Goal: Communication & Community: Share content

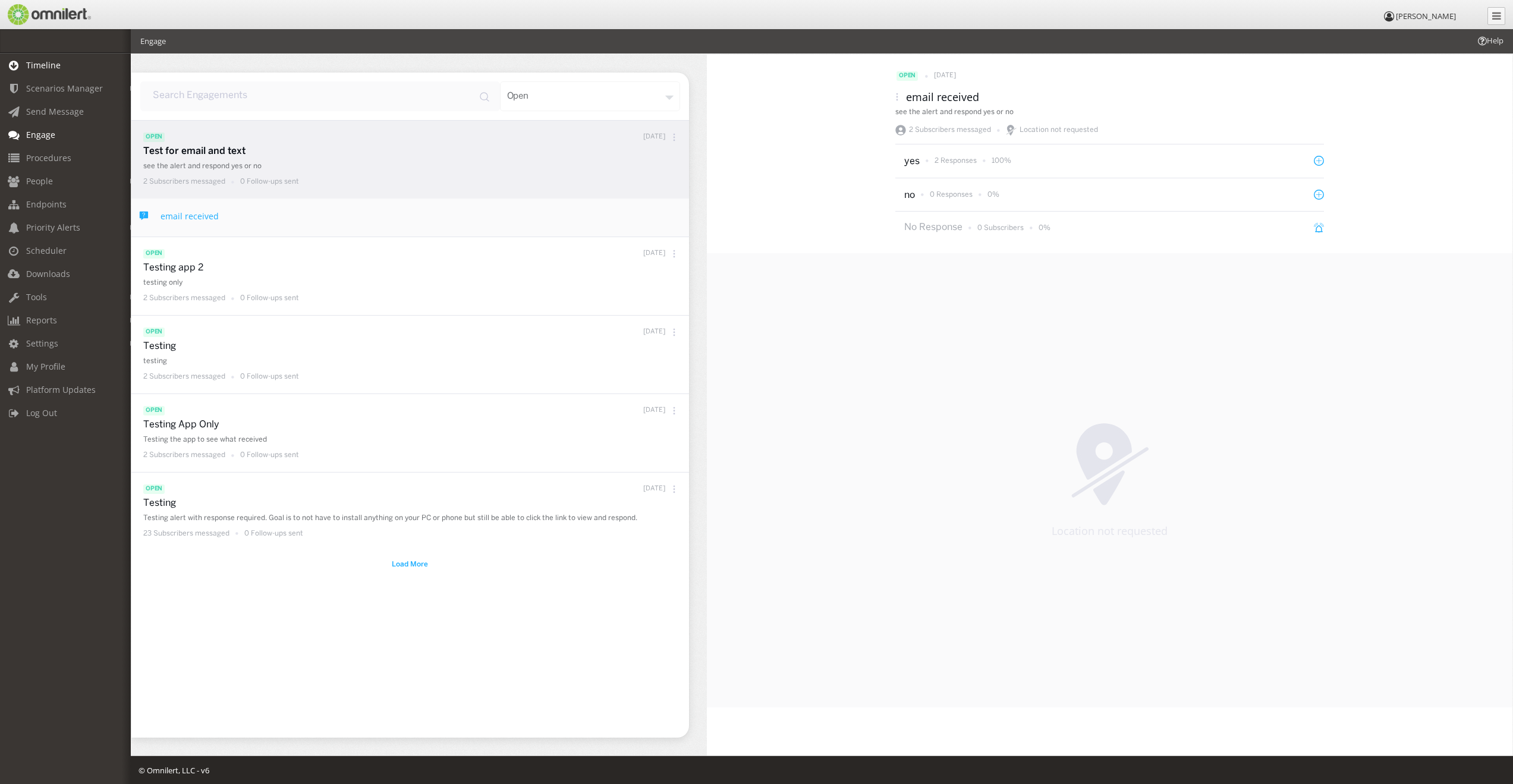
click at [57, 70] on span "Timeline" at bounding box center [43, 65] width 34 height 11
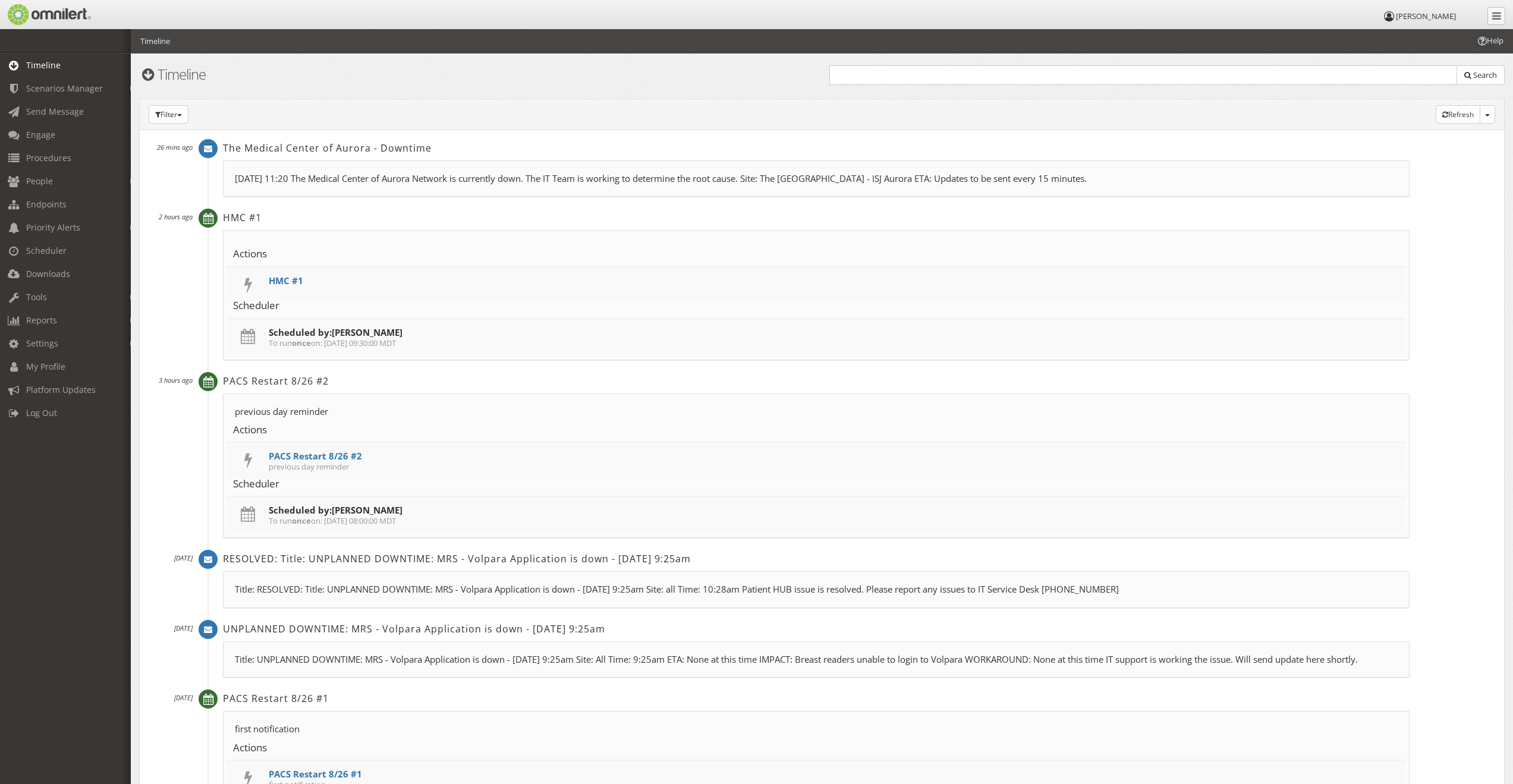
click at [305, 181] on p "[DATE] 11:20 The Medical Center of Aurora Network is currently down. The IT Tea…" at bounding box center [816, 179] width 1162 height 13
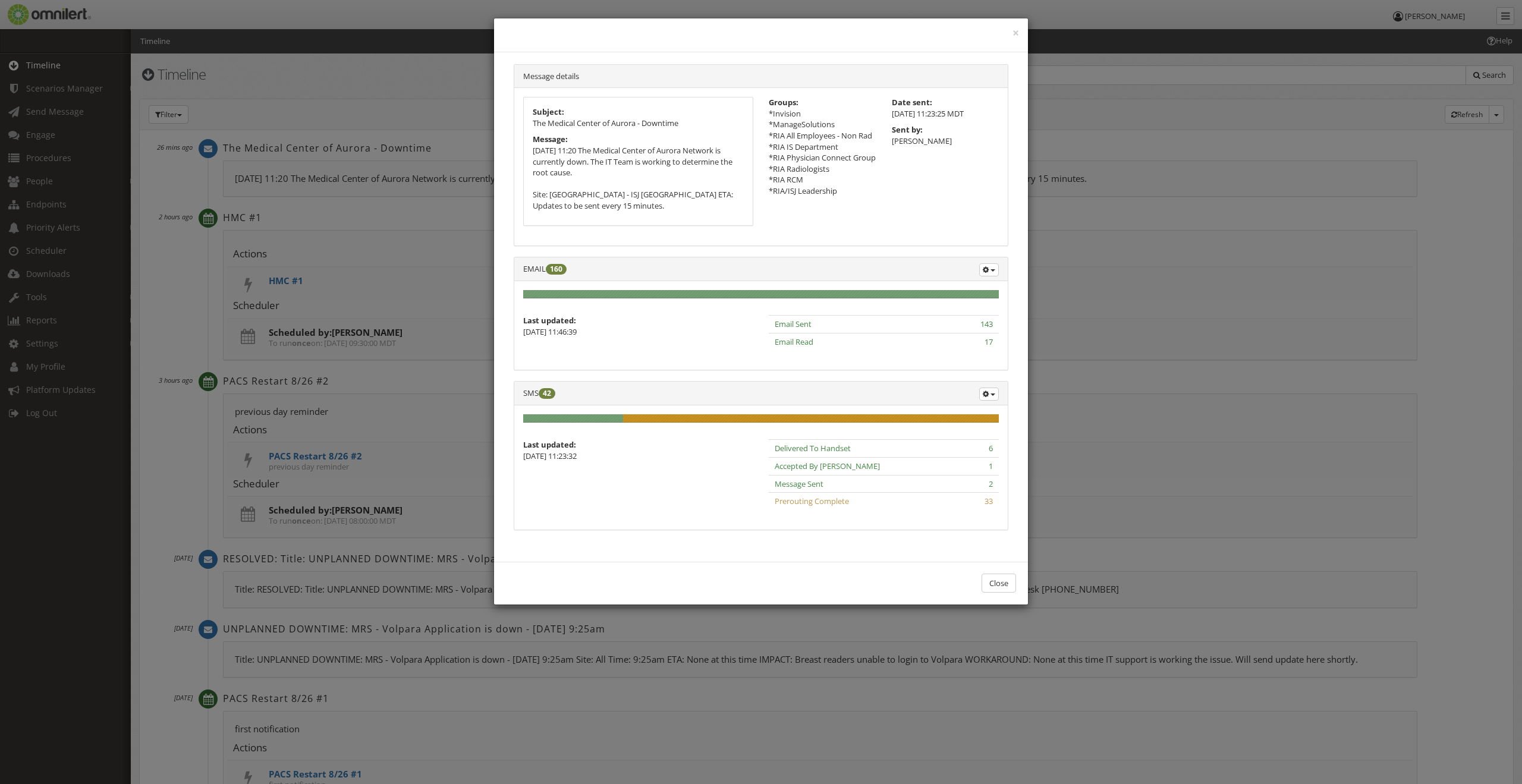
drag, startPoint x: 58, startPoint y: 474, endPoint x: 73, endPoint y: 434, distance: 42.7
click at [58, 474] on div "× Message details Subject: The Medical Center of Aurora - Downtime Message: [DA…" at bounding box center [761, 392] width 1522 height 784
drag, startPoint x: 1016, startPoint y: 34, endPoint x: 1009, endPoint y: 34, distance: 7.0
click at [1012, 34] on div "×" at bounding box center [761, 35] width 534 height 34
click at [1015, 32] on div "×" at bounding box center [761, 35] width 534 height 34
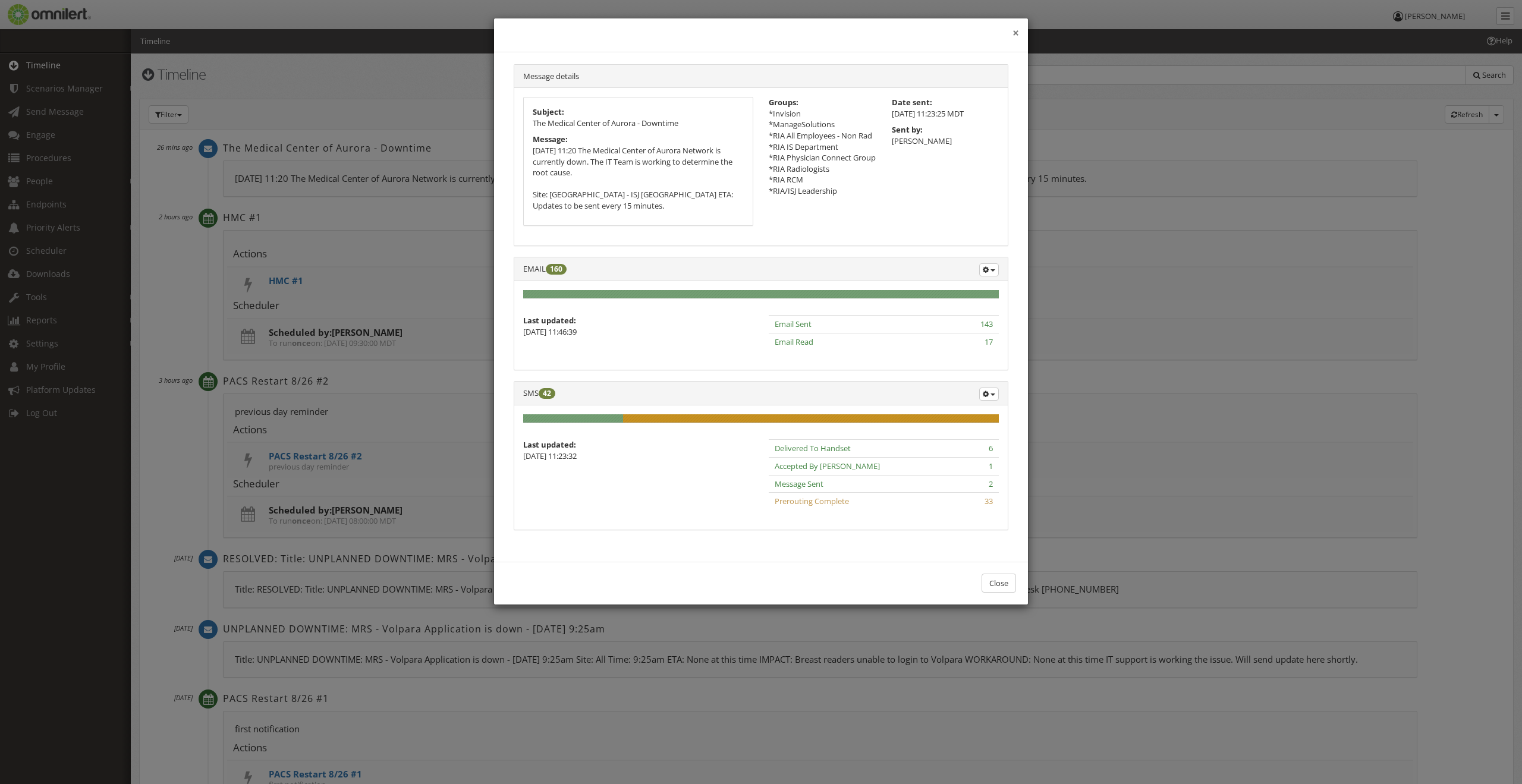
click at [1012, 33] on button "×" at bounding box center [1016, 34] width 7 height 12
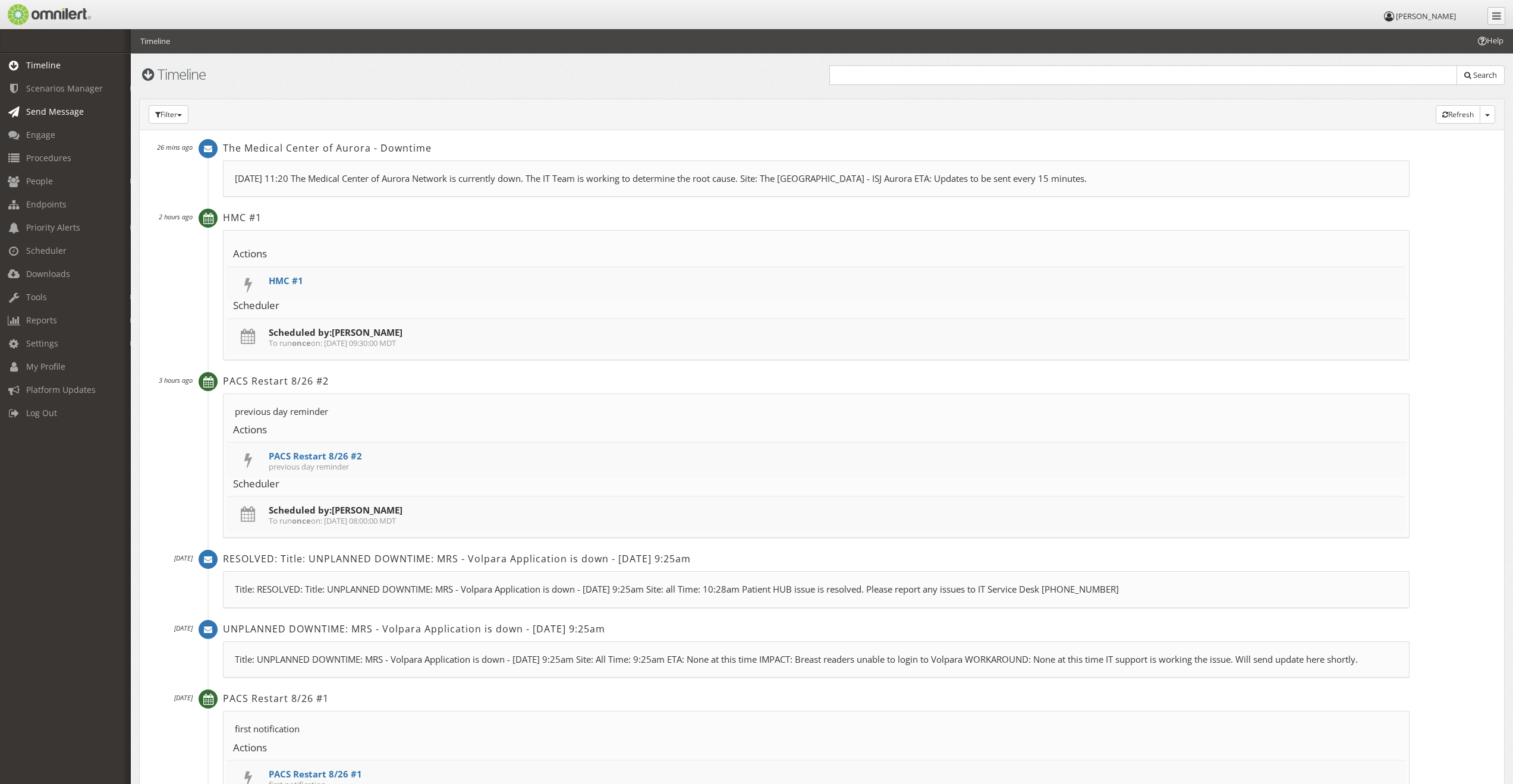
click at [61, 109] on span "Send Message" at bounding box center [55, 111] width 58 height 11
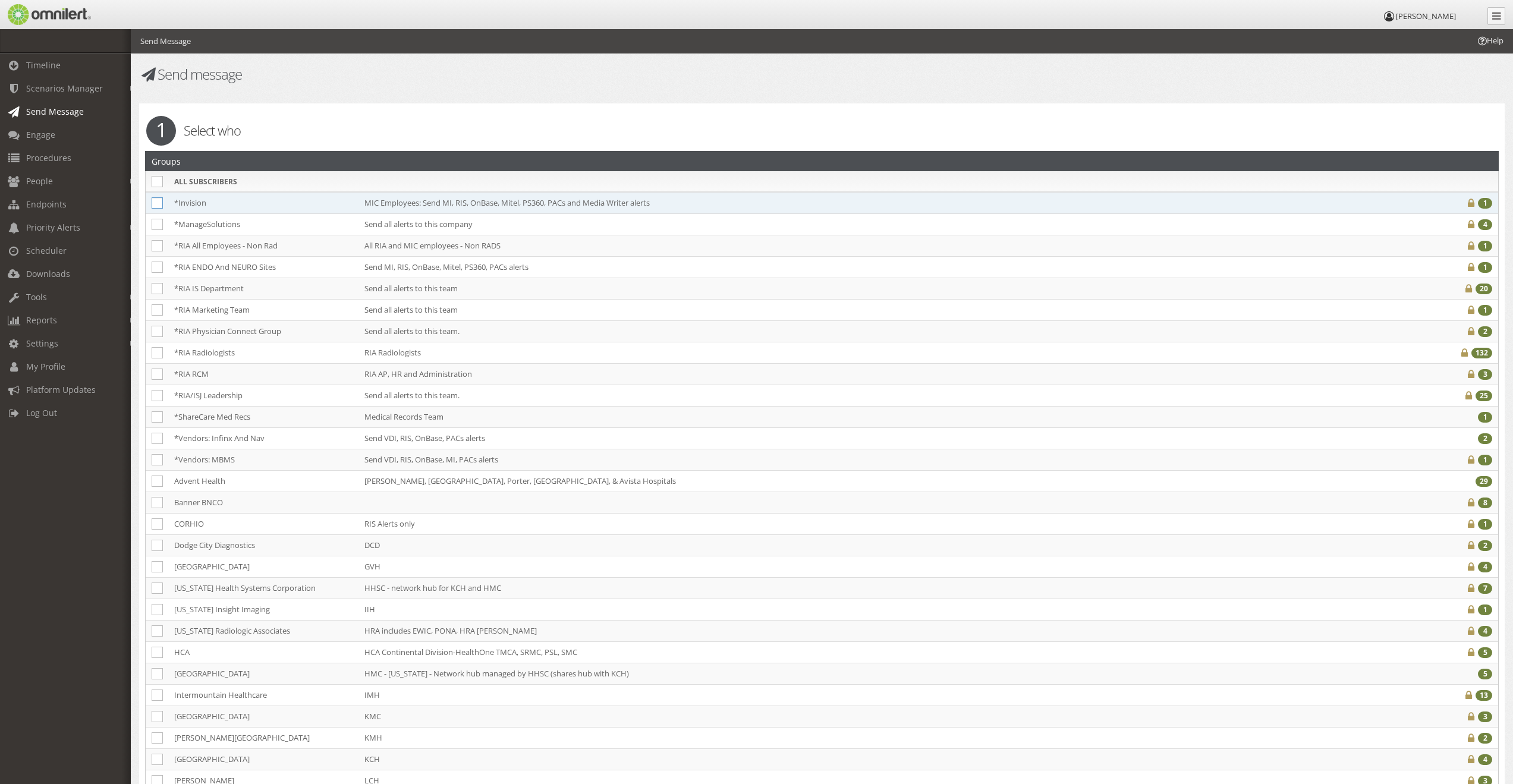
click at [156, 207] on icon at bounding box center [157, 203] width 11 height 11
checkbox input "true"
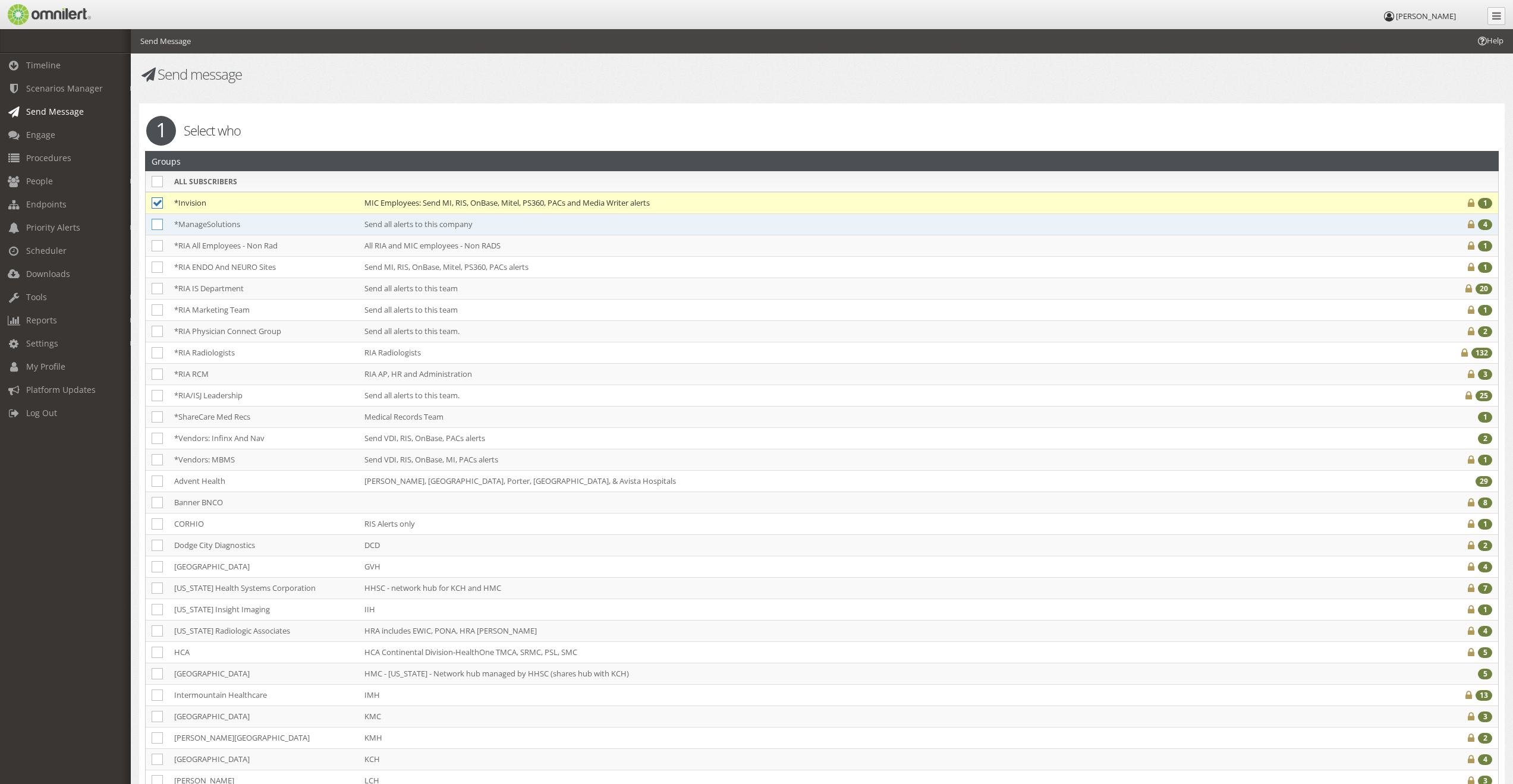
click at [157, 223] on icon at bounding box center [157, 224] width 11 height 11
checkbox input "true"
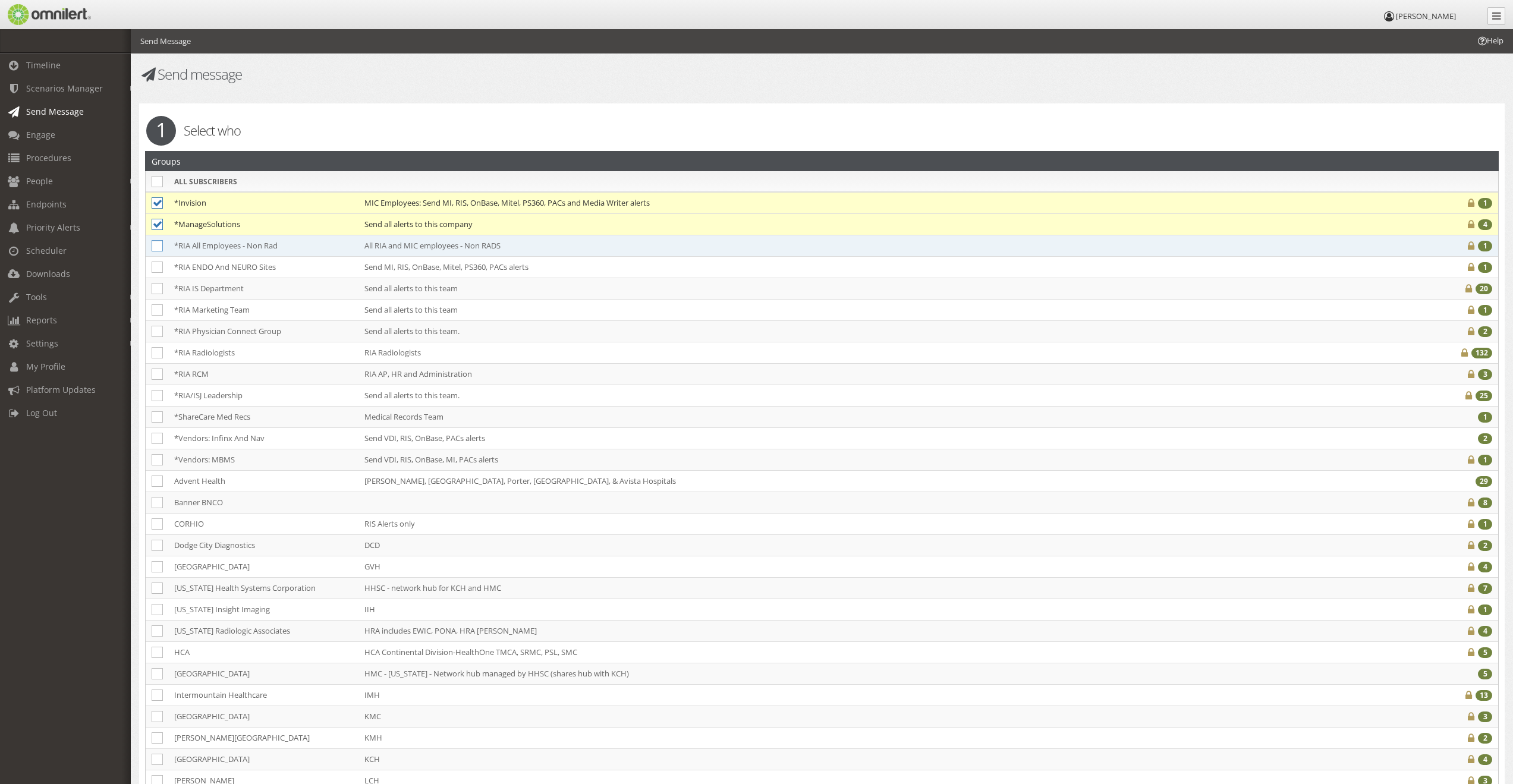
click at [158, 247] on icon at bounding box center [157, 245] width 11 height 11
checkbox input "true"
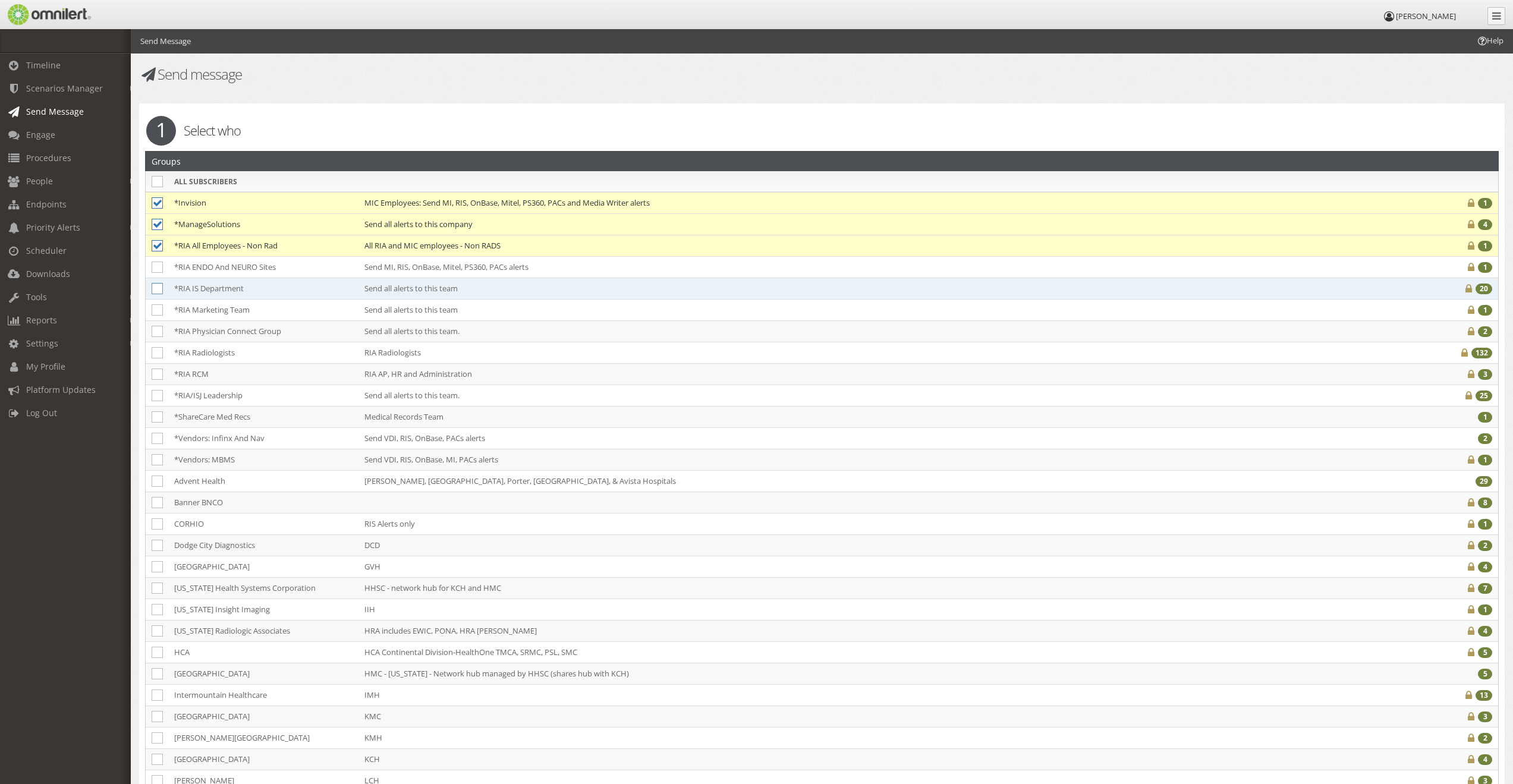
click at [159, 287] on icon at bounding box center [157, 289] width 11 height 11
checkbox input "true"
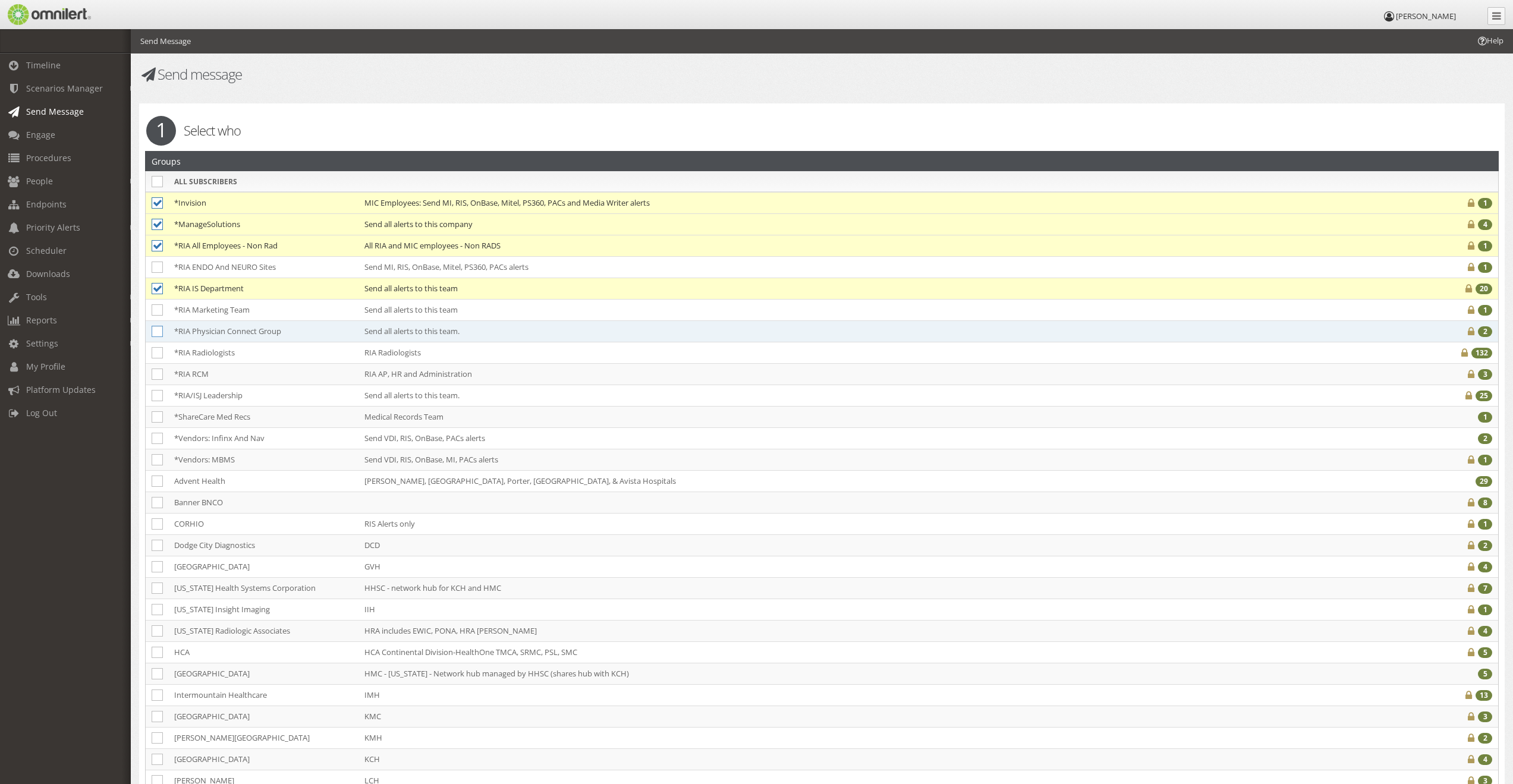
click at [158, 330] on icon at bounding box center [157, 331] width 11 height 11
checkbox input "true"
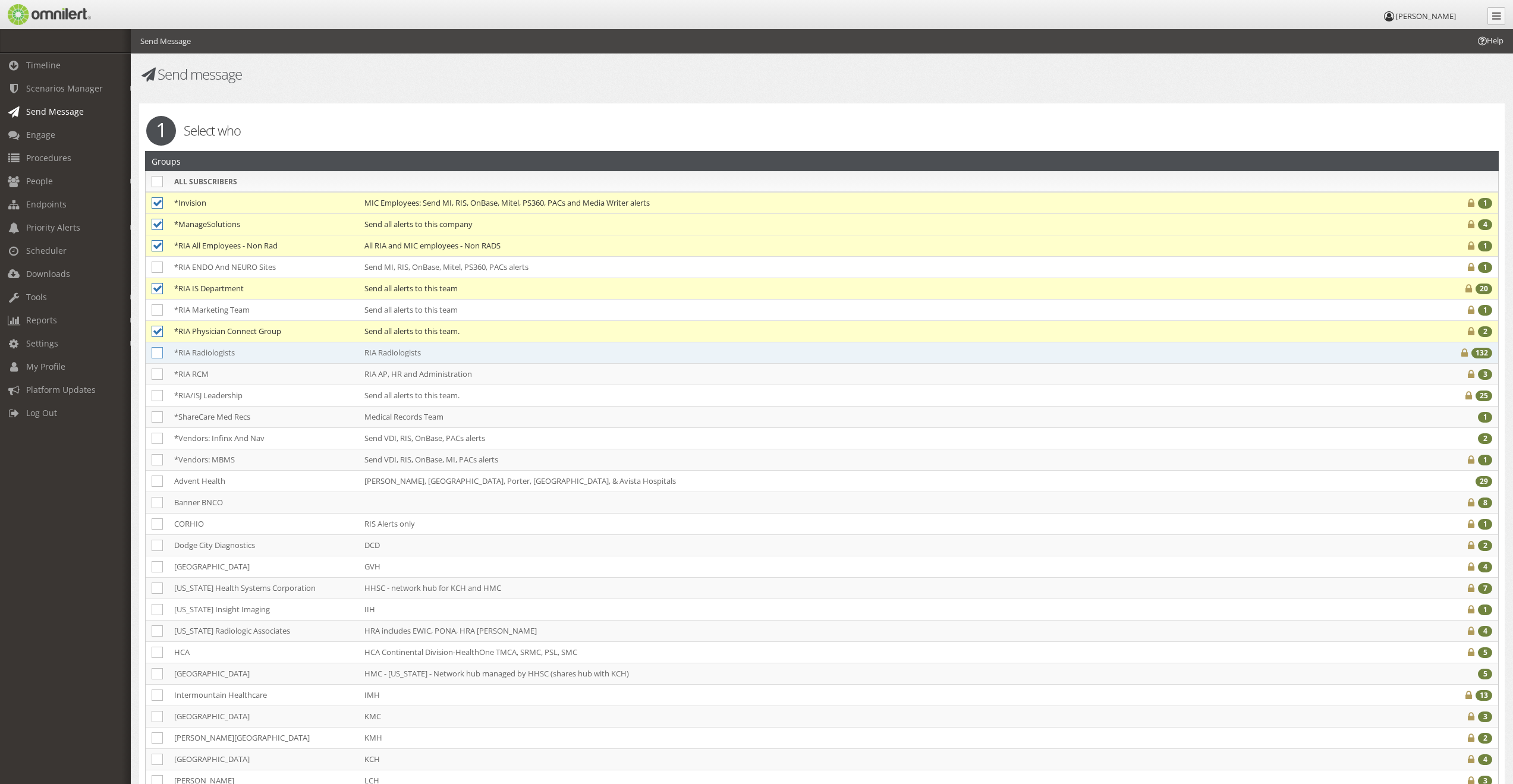
click at [160, 351] on icon at bounding box center [157, 353] width 11 height 11
checkbox input "true"
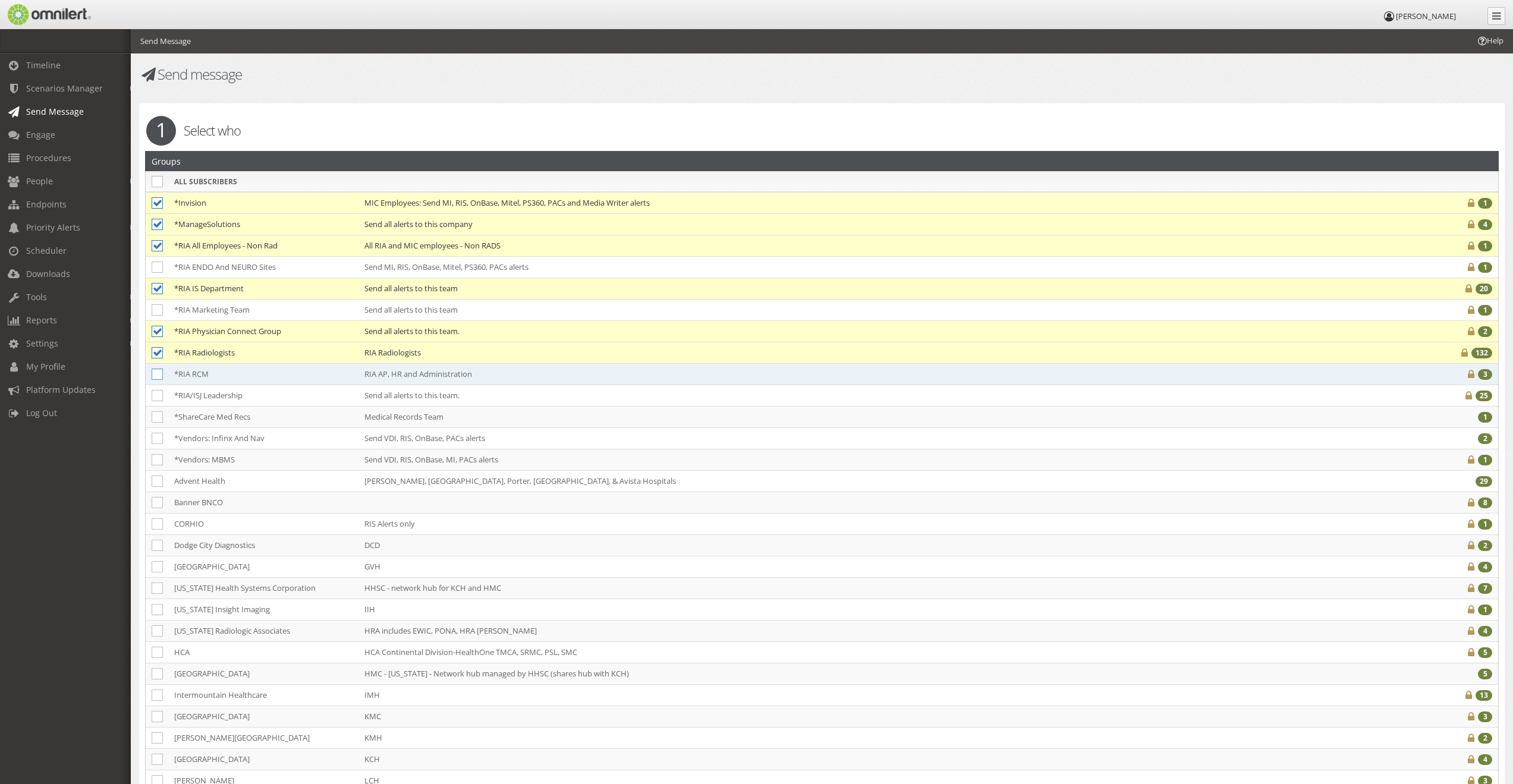
click at [160, 374] on icon at bounding box center [157, 374] width 11 height 11
checkbox input "true"
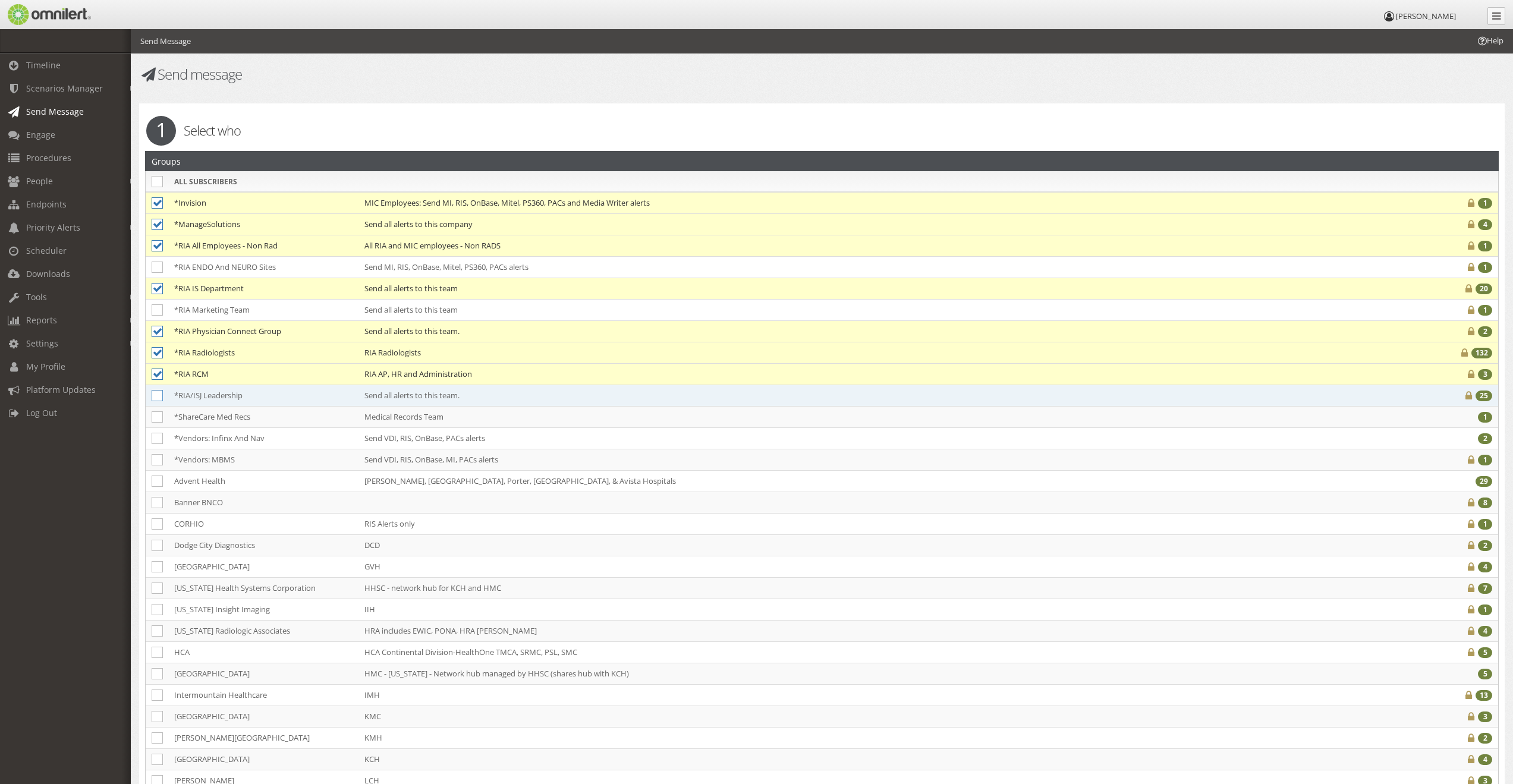
click at [161, 398] on icon at bounding box center [157, 395] width 11 height 11
checkbox input "true"
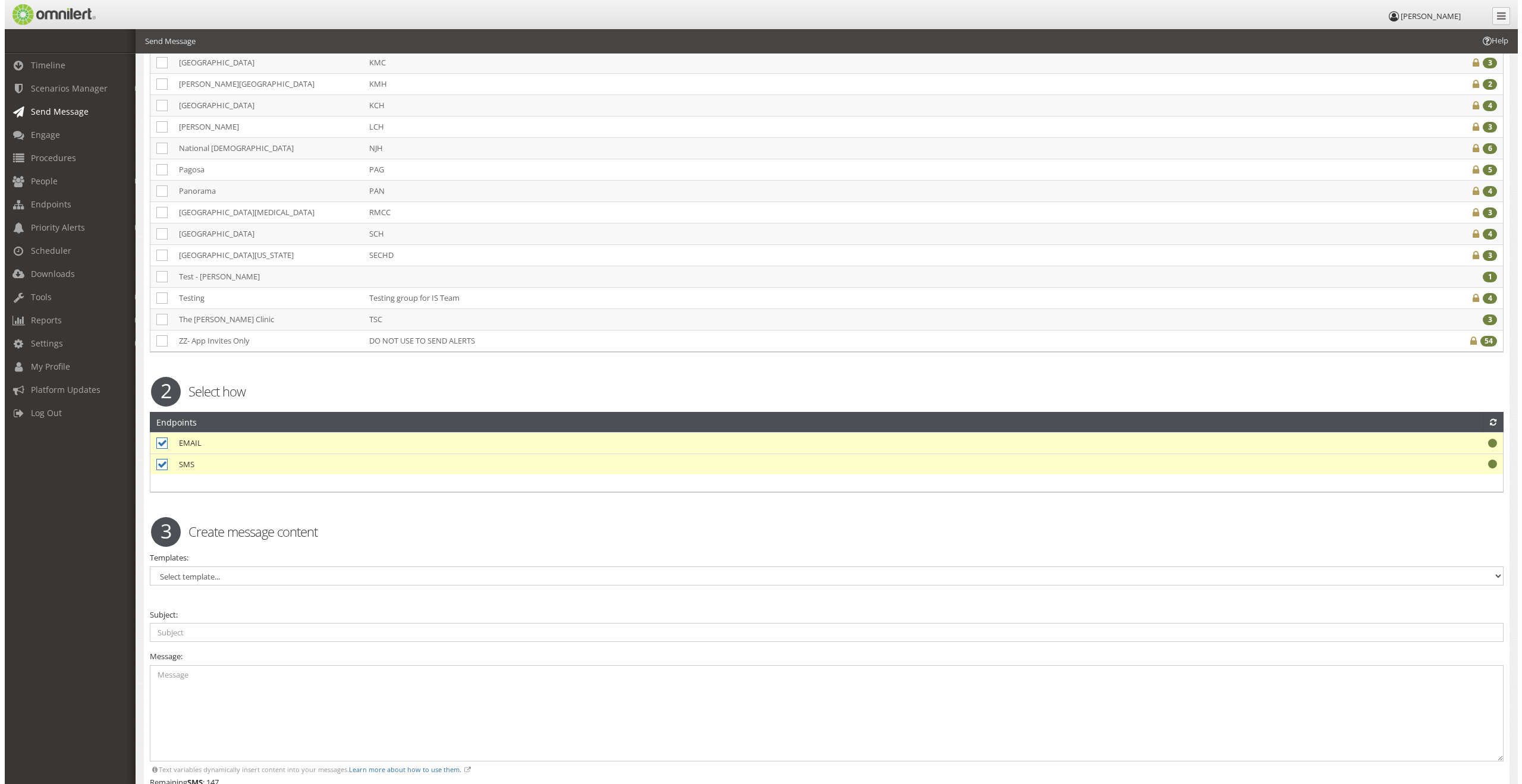
scroll to position [773, 0]
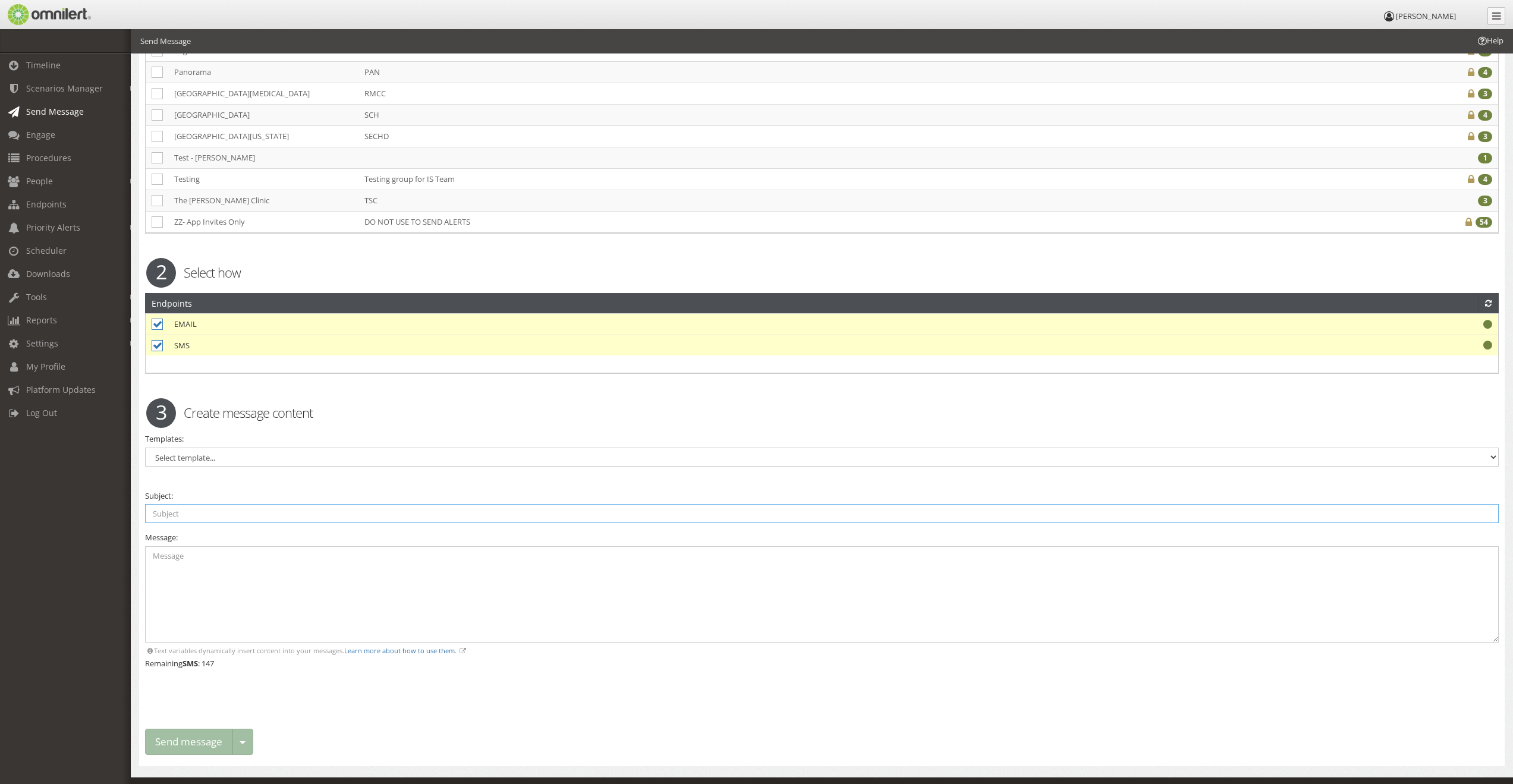
click at [206, 510] on input "text" at bounding box center [821, 514] width 1353 height 19
type input "T"
type input "TMCA/ISJ Aurora - Downtime"
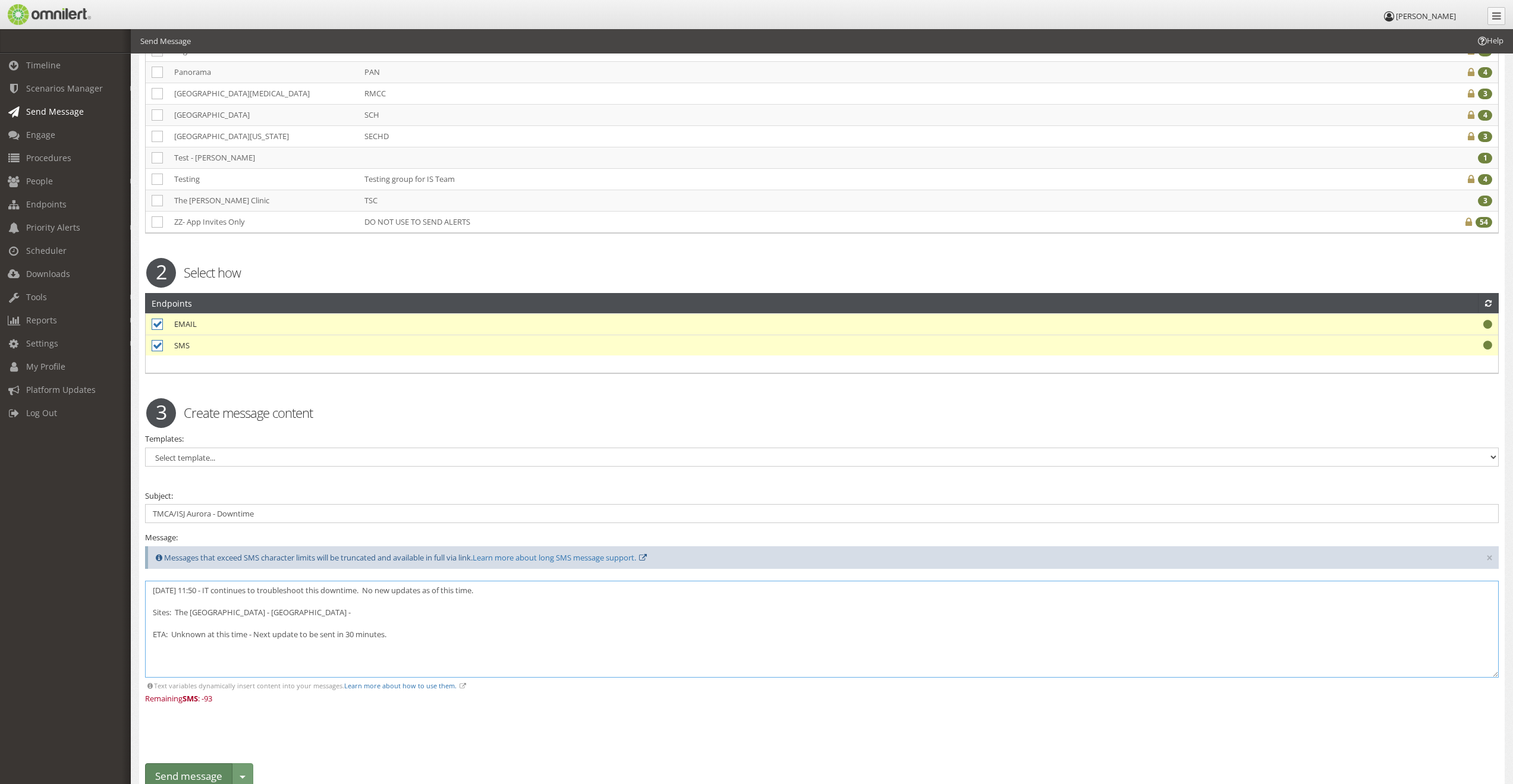
type textarea "[DATE] 11:50 - IT continues to troubleshoot this downtime. No new updates as of…"
click at [200, 771] on button "Send message" at bounding box center [189, 777] width 88 height 27
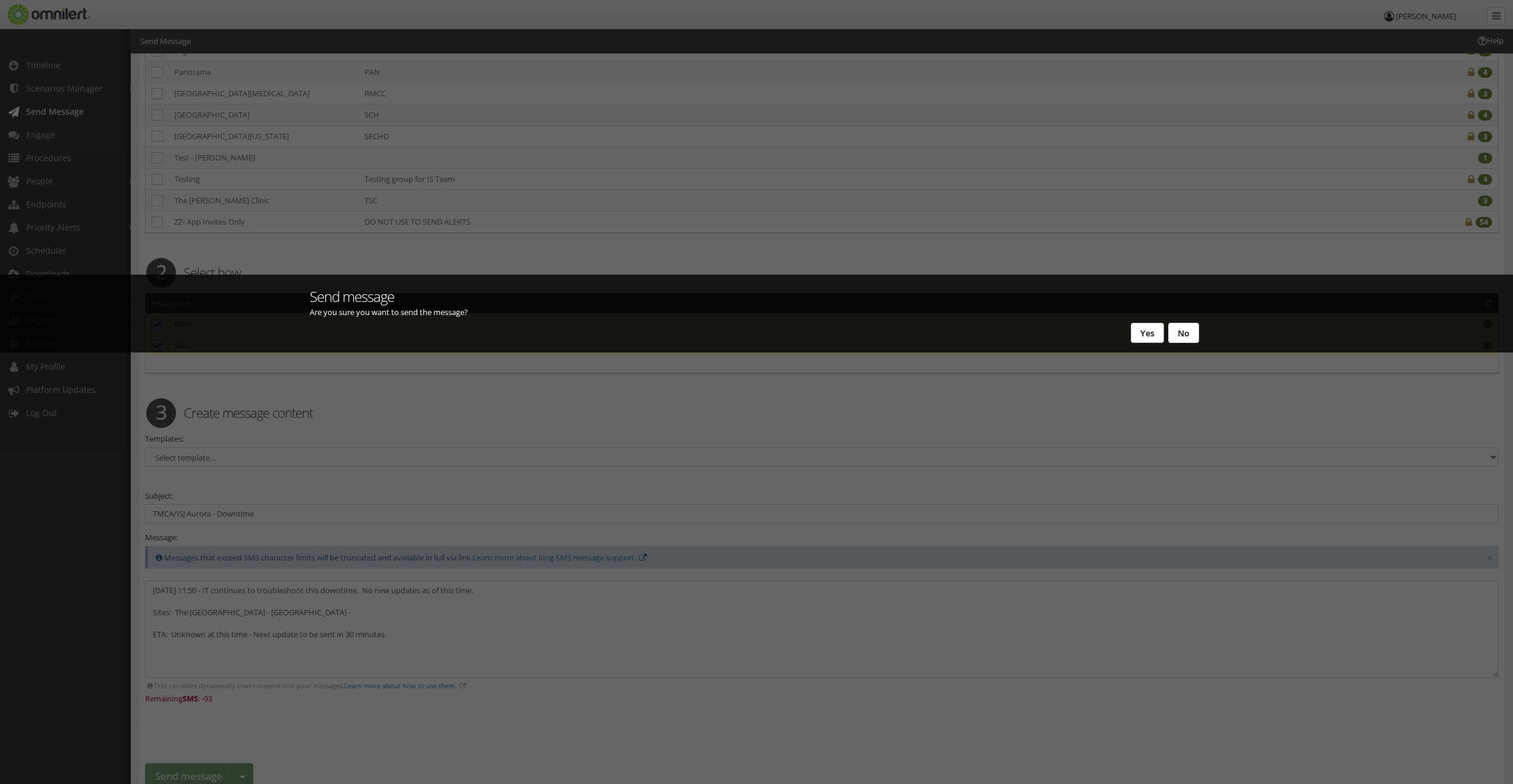
click at [1148, 332] on button "Yes" at bounding box center [1147, 333] width 33 height 20
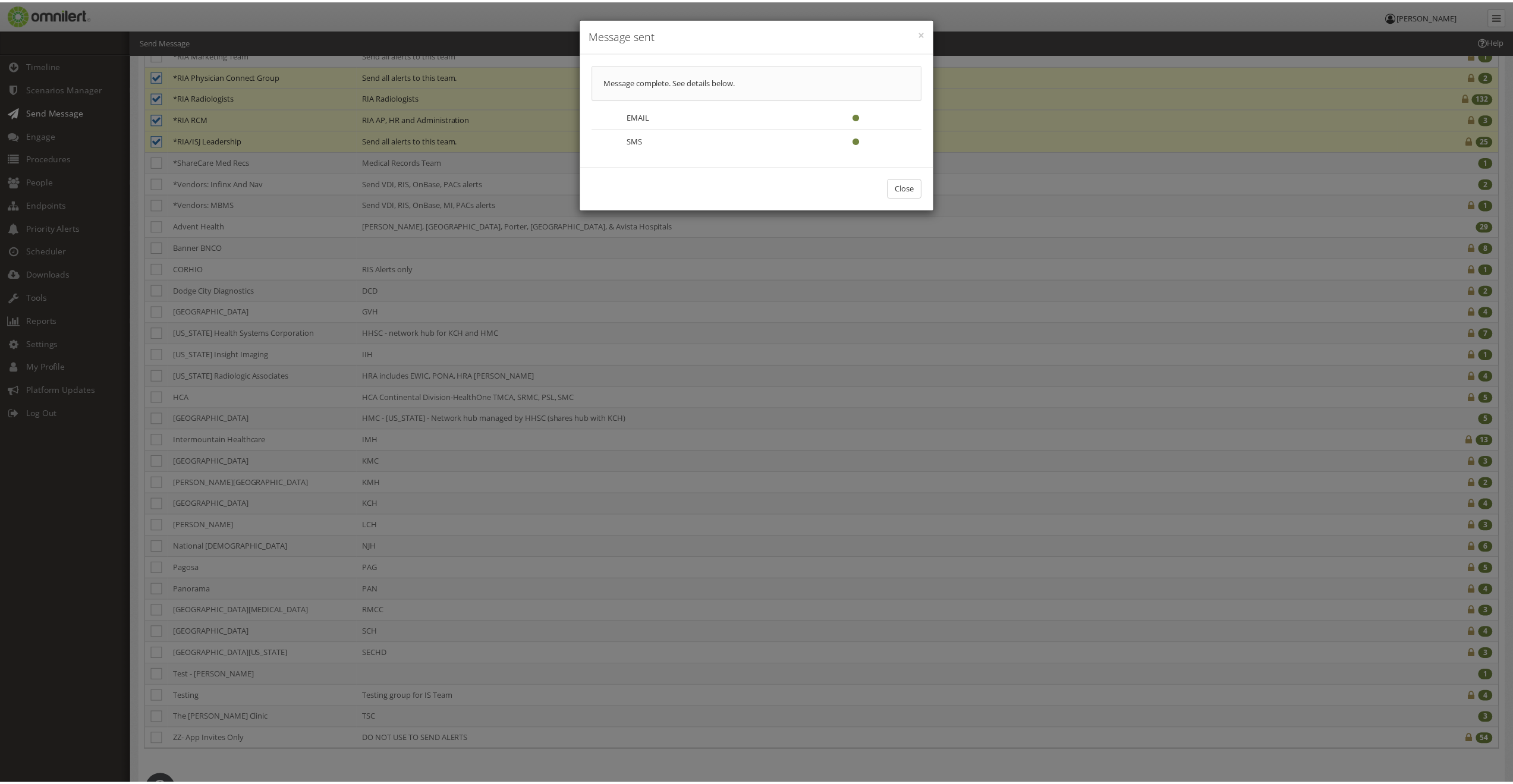
scroll to position [0, 0]
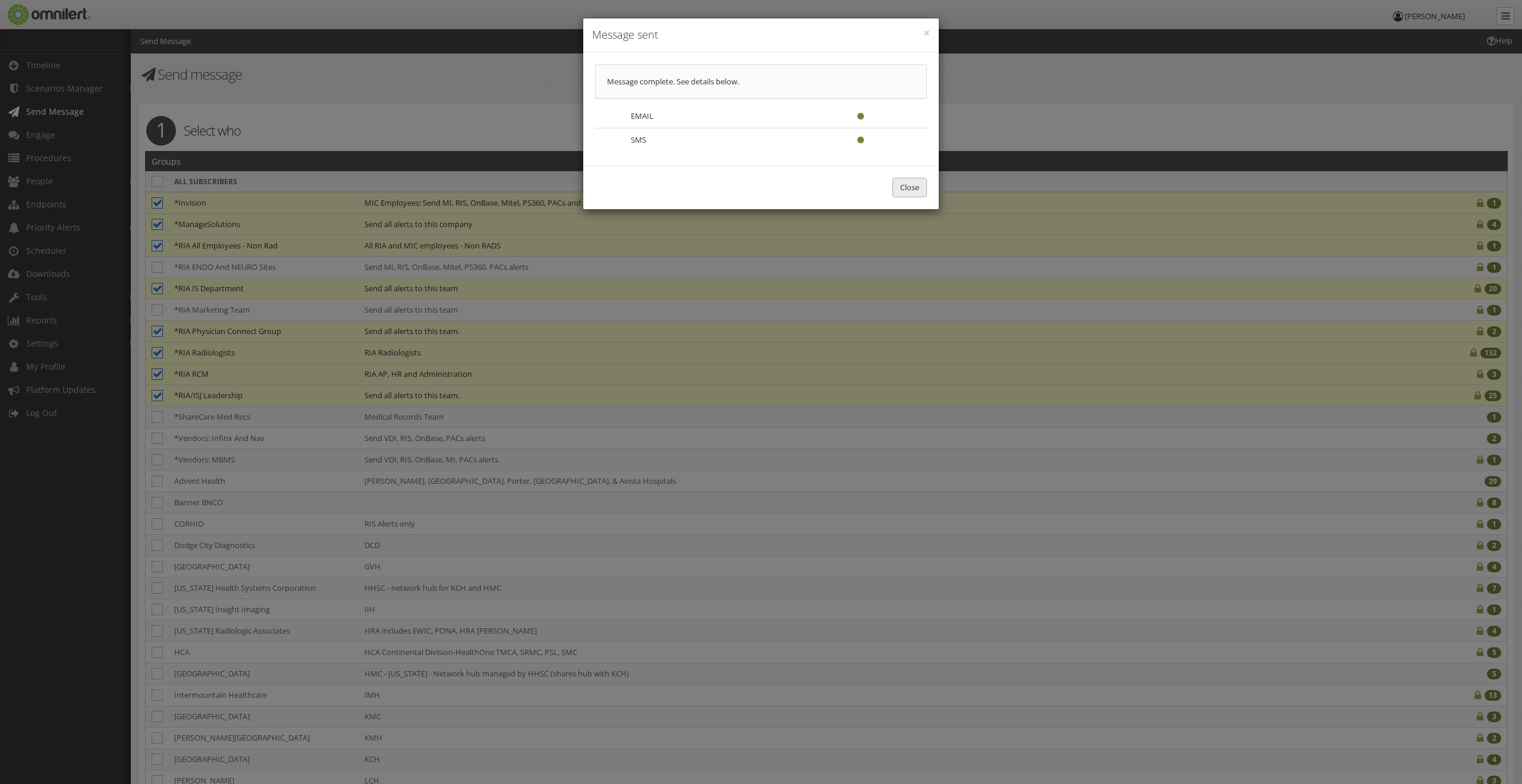
click at [899, 188] on button "Close" at bounding box center [909, 187] width 34 height 20
